Goal: Transaction & Acquisition: Purchase product/service

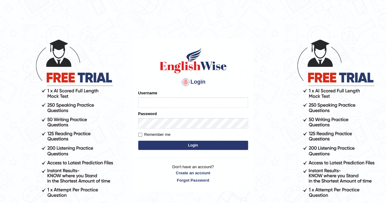
type input "sprajapati"
click at [193, 146] on button "Login" at bounding box center [193, 145] width 110 height 9
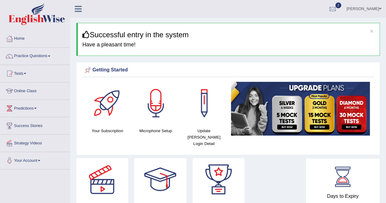
click at [27, 92] on link "Online Class" at bounding box center [35, 89] width 70 height 15
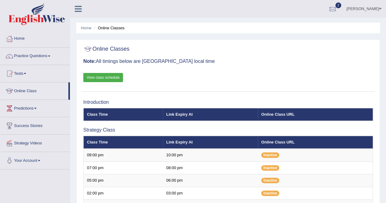
click at [110, 78] on link "View class schedule" at bounding box center [103, 77] width 40 height 9
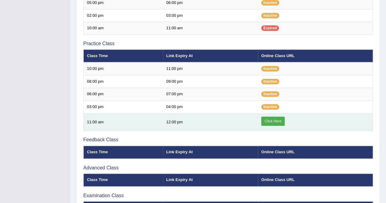
click at [271, 118] on link "Click Here" at bounding box center [273, 121] width 24 height 9
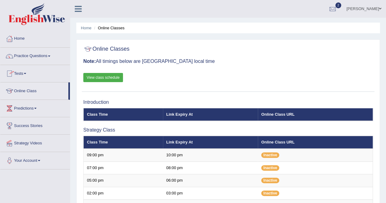
click at [21, 73] on link "Tests" at bounding box center [35, 72] width 70 height 15
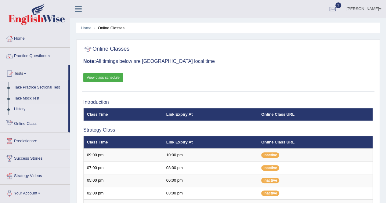
click at [20, 108] on link "History" at bounding box center [39, 109] width 57 height 11
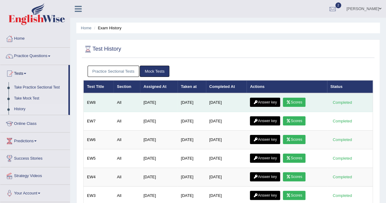
click at [298, 103] on link "Scores" at bounding box center [294, 102] width 23 height 9
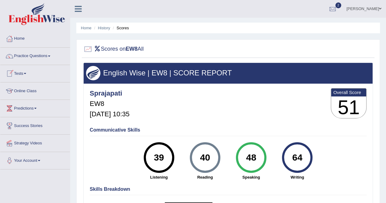
click at [24, 89] on link "Online Class" at bounding box center [35, 89] width 70 height 15
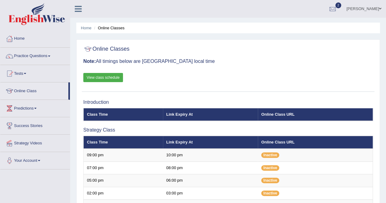
click at [21, 71] on link "Tests" at bounding box center [35, 72] width 70 height 15
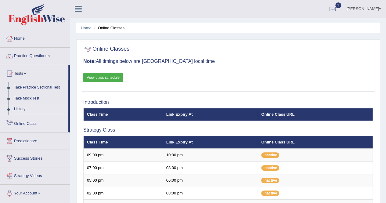
click at [21, 107] on link "History" at bounding box center [39, 109] width 57 height 11
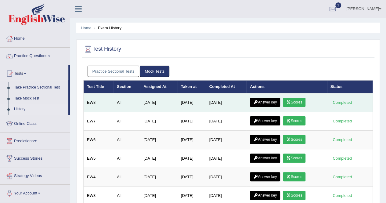
click at [301, 100] on link "Scores" at bounding box center [294, 102] width 23 height 9
click at [270, 101] on link "Answer key" at bounding box center [265, 102] width 30 height 9
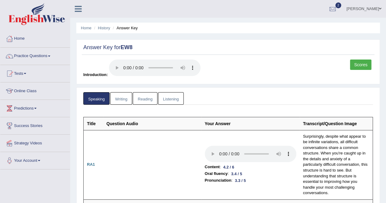
click at [122, 101] on link "Writing" at bounding box center [121, 98] width 22 height 13
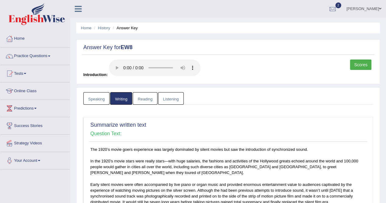
click at [122, 101] on link "Writing" at bounding box center [121, 98] width 22 height 13
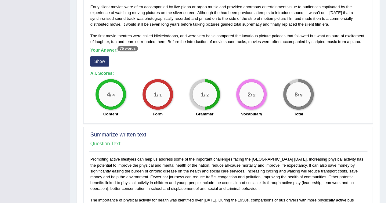
click at [97, 61] on button "Show" at bounding box center [99, 61] width 19 height 10
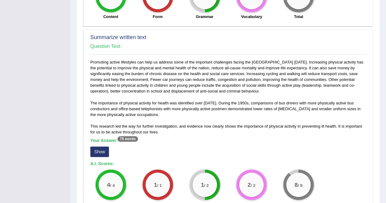
scroll to position [288, 0]
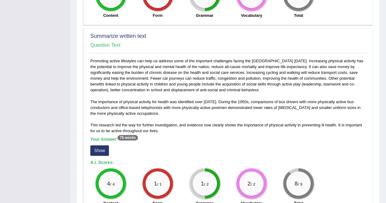
click at [105, 150] on button "Show" at bounding box center [99, 150] width 19 height 10
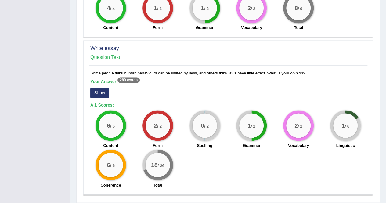
scroll to position [492, 0]
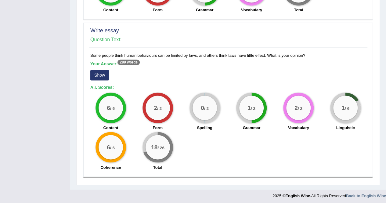
click at [103, 74] on button "Show" at bounding box center [99, 75] width 19 height 10
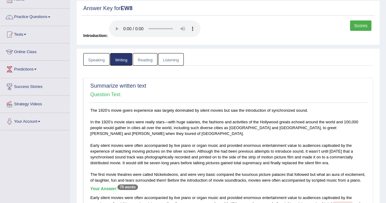
scroll to position [15, 0]
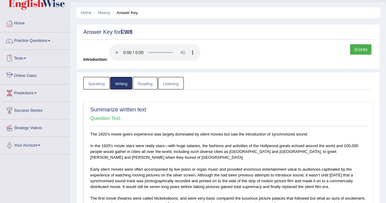
click at [26, 74] on link "Online Class" at bounding box center [35, 74] width 70 height 15
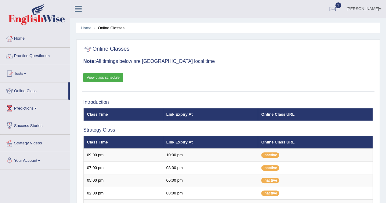
scroll to position [178, 0]
click at [23, 72] on link "Tests" at bounding box center [35, 72] width 70 height 15
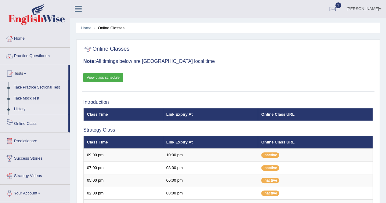
click at [22, 108] on link "History" at bounding box center [39, 109] width 57 height 11
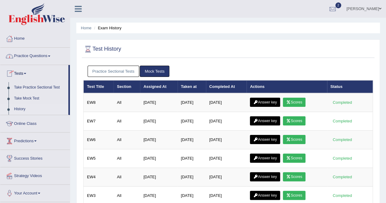
click at [38, 52] on link "Practice Questions" at bounding box center [35, 55] width 70 height 15
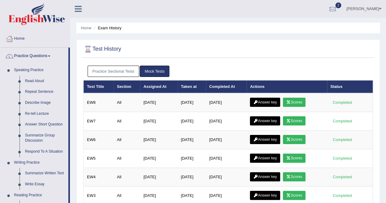
click at [30, 54] on link "Practice Questions" at bounding box center [34, 55] width 68 height 15
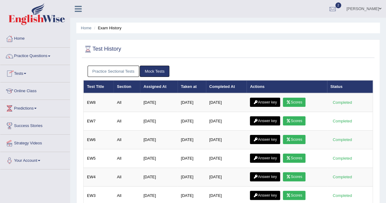
click at [26, 71] on link "Tests" at bounding box center [35, 72] width 70 height 15
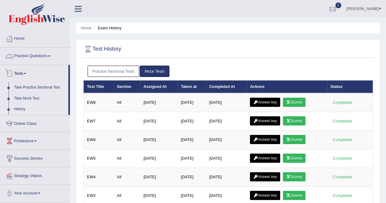
click at [50, 54] on link "Practice Questions" at bounding box center [35, 55] width 70 height 15
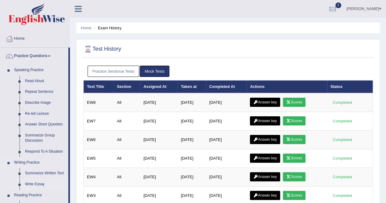
click at [37, 181] on link "Write Essay" at bounding box center [45, 184] width 46 height 11
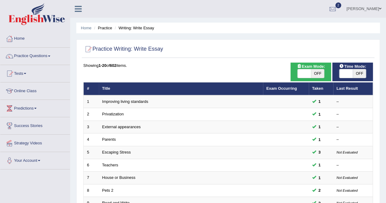
click at [315, 72] on span "OFF" at bounding box center [317, 73] width 13 height 9
checkbox input "true"
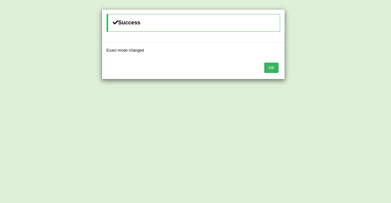
click at [273, 67] on button "OK" at bounding box center [271, 68] width 14 height 10
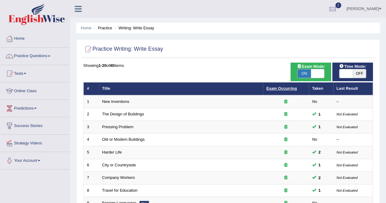
click at [283, 87] on link "Exam Occurring" at bounding box center [282, 88] width 31 height 5
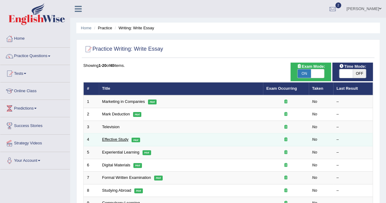
click at [113, 138] on link "Effective Study" at bounding box center [115, 139] width 26 height 5
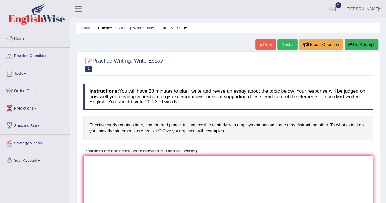
click at [219, 178] on textarea at bounding box center [228, 185] width 290 height 59
click at [17, 35] on link "Home" at bounding box center [35, 37] width 70 height 15
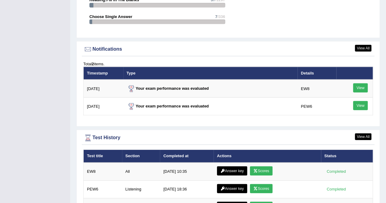
scroll to position [711, 0]
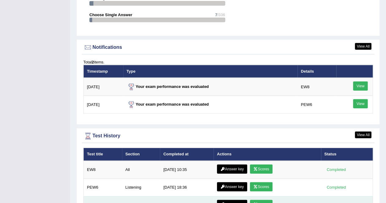
click at [263, 200] on link "Scores" at bounding box center [261, 204] width 23 height 9
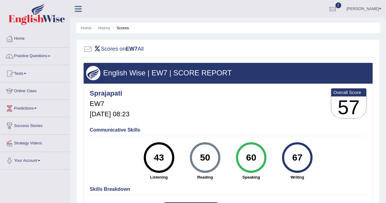
click at [23, 35] on link "Home" at bounding box center [35, 37] width 70 height 15
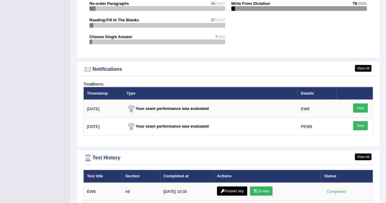
scroll to position [711, 0]
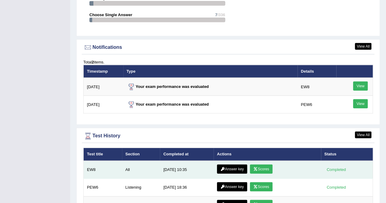
click at [262, 165] on link "Scores" at bounding box center [261, 169] width 23 height 9
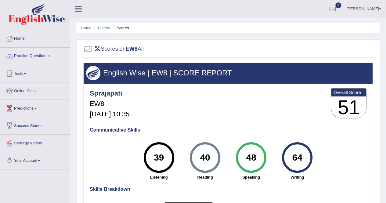
click at [23, 39] on link "Home" at bounding box center [35, 37] width 70 height 15
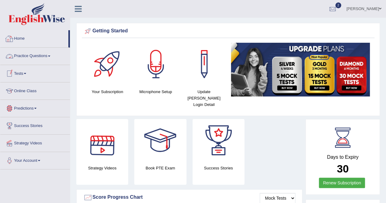
click at [18, 39] on link "Home" at bounding box center [34, 37] width 68 height 15
click at [307, 75] on img at bounding box center [300, 70] width 139 height 54
click at [318, 78] on img at bounding box center [300, 70] width 139 height 54
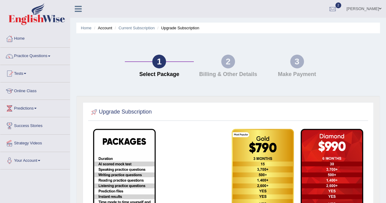
scroll to position [117, 0]
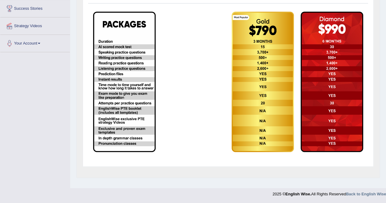
click at [261, 50] on img at bounding box center [263, 82] width 63 height 141
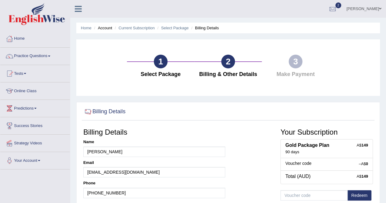
scroll to position [117, 0]
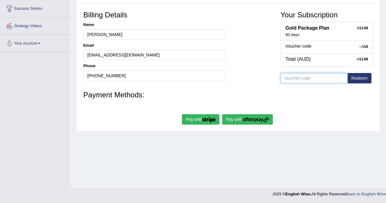
click at [295, 77] on input "text" at bounding box center [314, 78] width 67 height 10
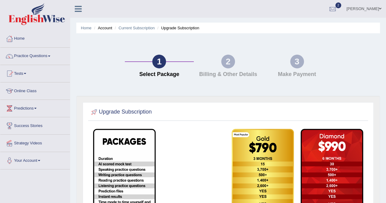
click at [266, 175] on img at bounding box center [263, 199] width 63 height 141
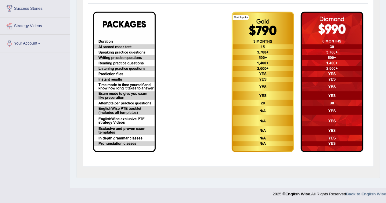
click at [122, 75] on img at bounding box center [124, 82] width 63 height 141
click at [333, 97] on img at bounding box center [332, 82] width 63 height 141
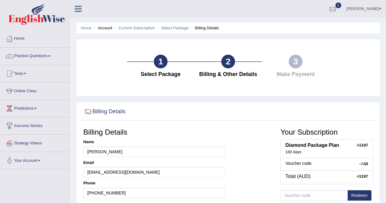
drag, startPoint x: 1, startPoint y: 0, endPoint x: 103, endPoint y: 60, distance: 118.5
click at [103, 60] on div "1 Select Package 2 Billing & Other Details 3 Make Payment" at bounding box center [228, 67] width 304 height 57
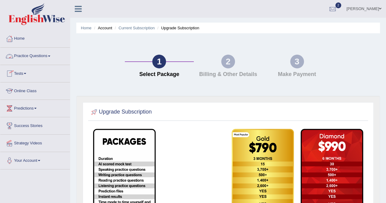
click at [34, 91] on link "Online Class" at bounding box center [35, 89] width 70 height 15
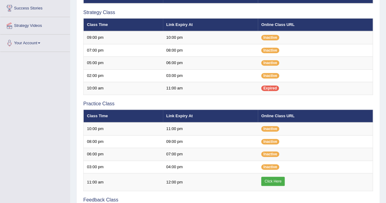
scroll to position [81, 0]
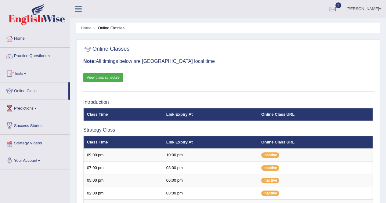
click at [33, 140] on link "Strategy Videos" at bounding box center [35, 142] width 70 height 15
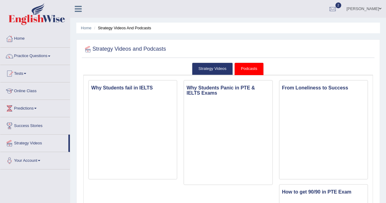
click at [29, 107] on link "Predictions" at bounding box center [35, 107] width 70 height 15
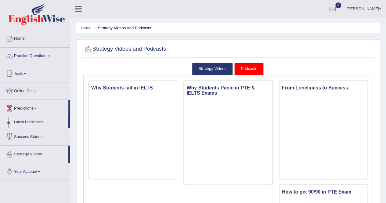
click at [31, 120] on link "Latest Predictions" at bounding box center [39, 122] width 57 height 11
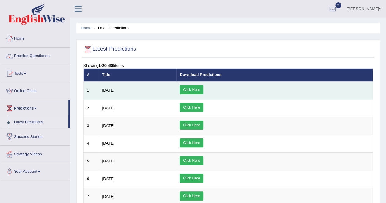
click at [203, 90] on link "Click Here" at bounding box center [192, 89] width 24 height 9
